Goal: Transaction & Acquisition: Book appointment/travel/reservation

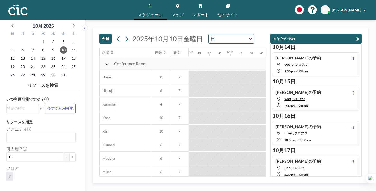
scroll to position [0, 356]
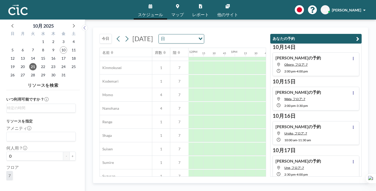
scroll to position [270, 497]
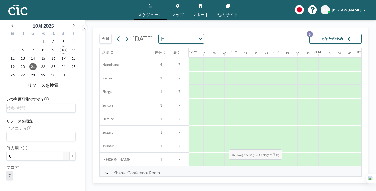
drag, startPoint x: 202, startPoint y: 138, endPoint x: 227, endPoint y: 137, distance: 25.1
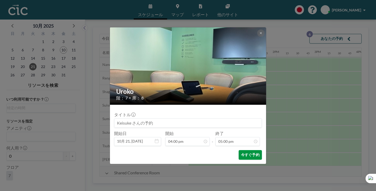
click at [238, 150] on button "今すぐ予約" at bounding box center [249, 155] width 23 height 10
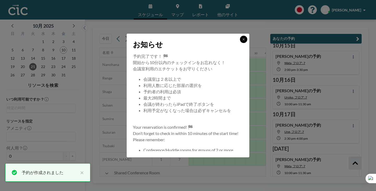
scroll to position [53, 0]
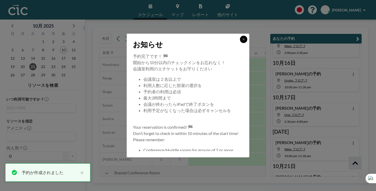
click at [240, 43] on button at bounding box center [243, 39] width 7 height 7
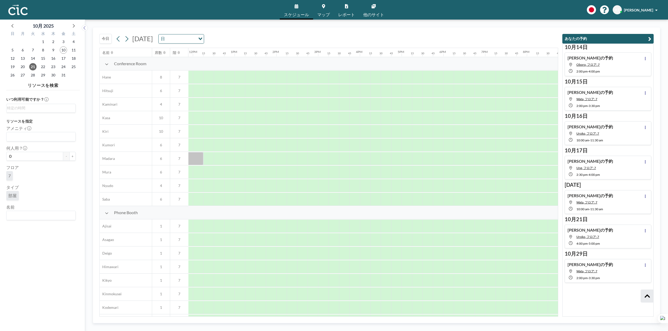
scroll to position [0, 0]
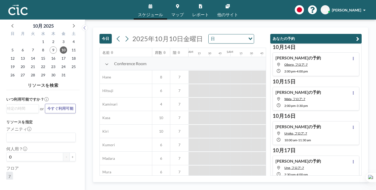
click at [282, 111] on div at bounding box center [287, 117] width 10 height 13
